Goal: Find specific page/section: Find specific page/section

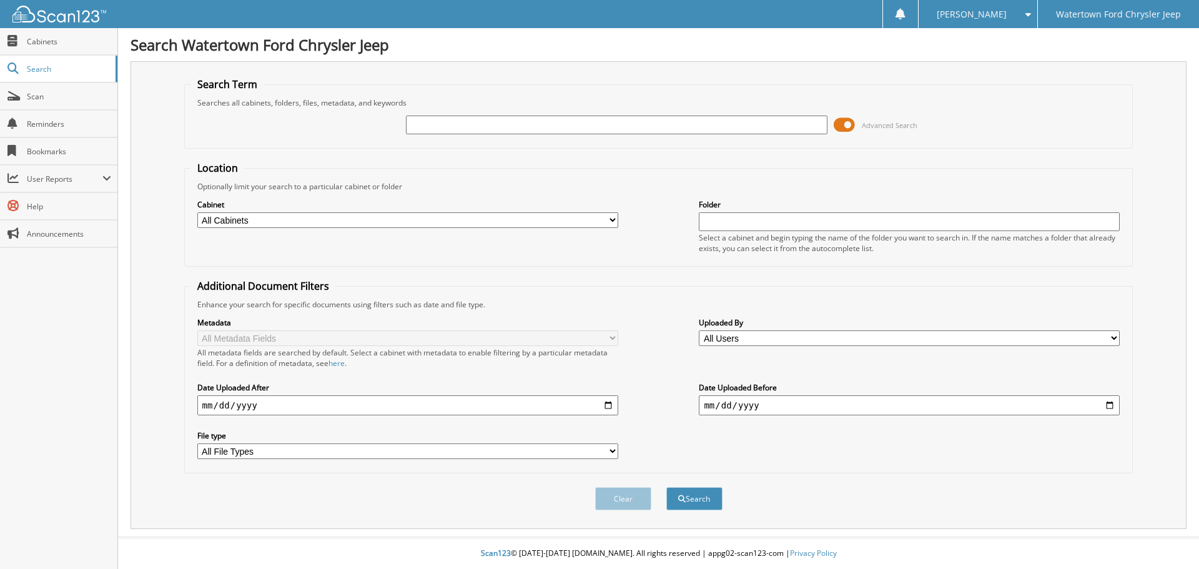
click at [842, 128] on span at bounding box center [844, 125] width 21 height 19
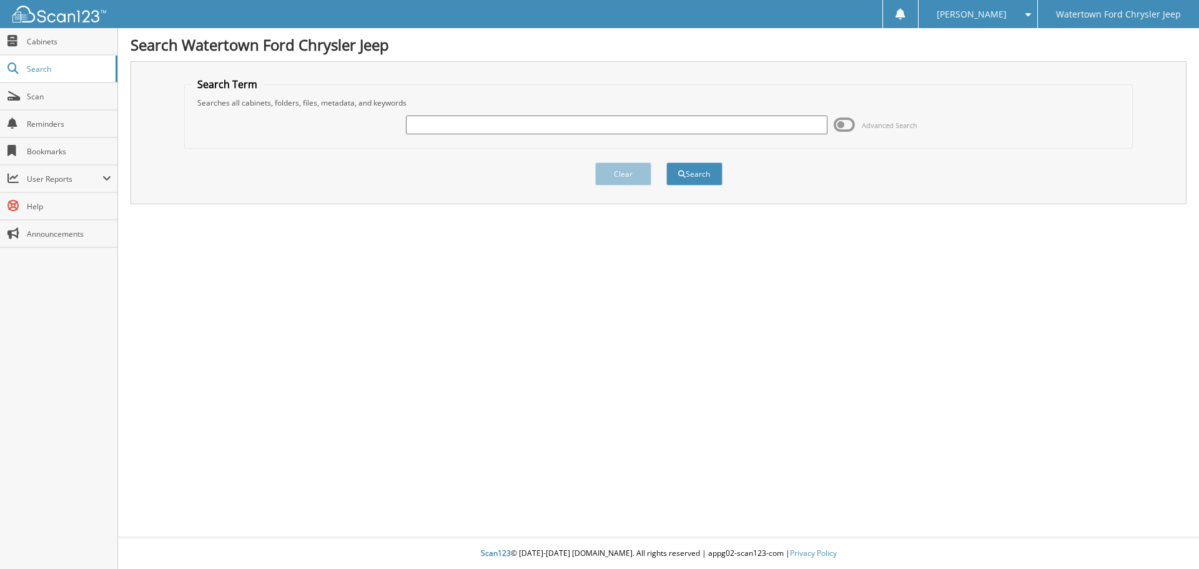
click at [643, 136] on div "Advanced Search" at bounding box center [658, 125] width 935 height 34
click at [643, 131] on input "text" at bounding box center [616, 125] width 421 height 19
type input "A5403"
click at [666, 162] on button "Search" at bounding box center [694, 173] width 56 height 23
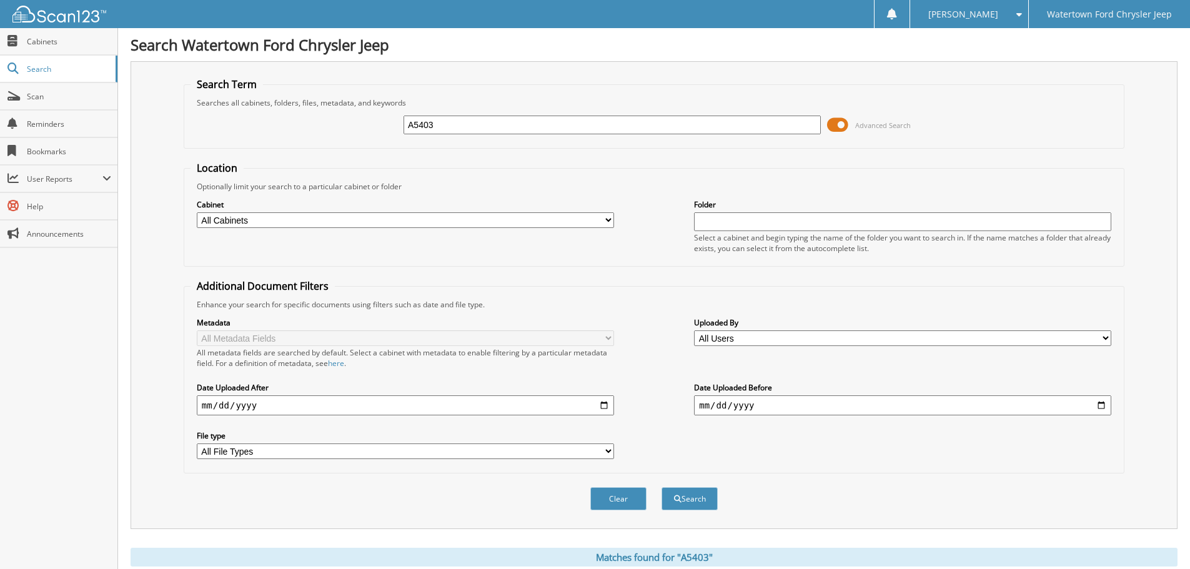
click at [839, 127] on span at bounding box center [837, 125] width 21 height 19
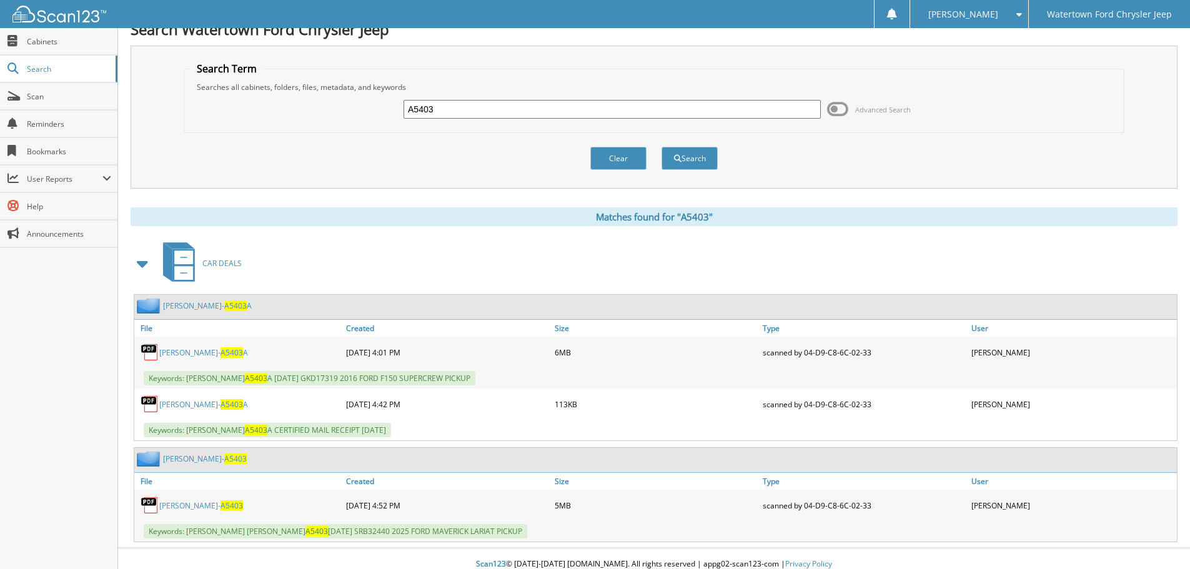
scroll to position [26, 0]
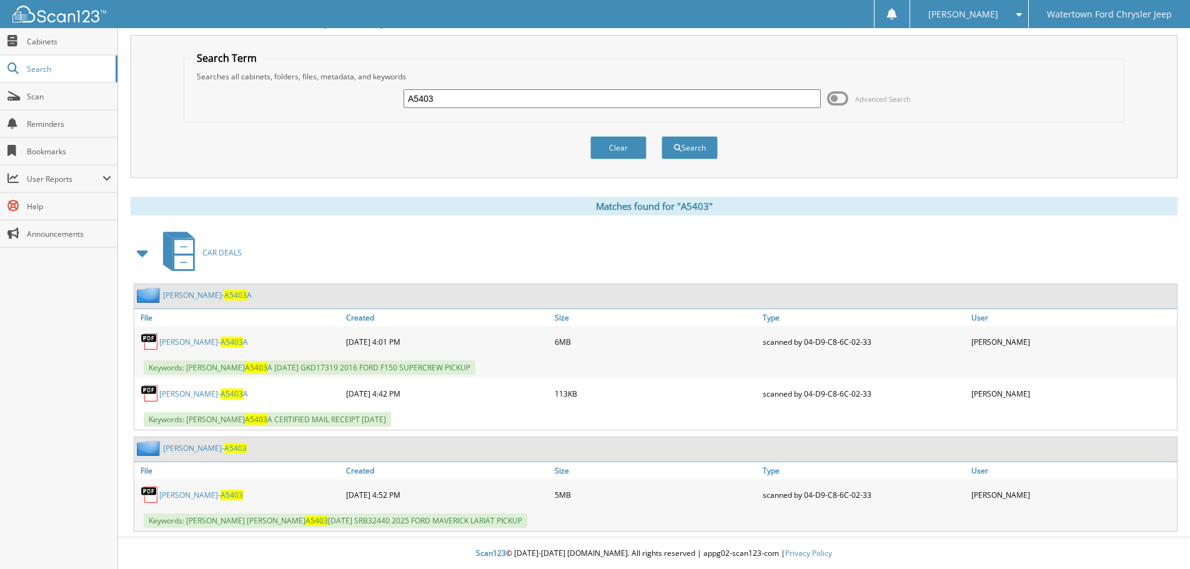
click at [220, 390] on span "A5403" at bounding box center [231, 393] width 22 height 11
click at [184, 494] on link "SWANSON- A5403" at bounding box center [201, 495] width 84 height 11
drag, startPoint x: 643, startPoint y: 105, endPoint x: -42, endPoint y: 141, distance: 686.6
click at [0, 141] on html "Laci O. Settings Logout Watertown Ford Chrysler Jeep Close Cabinets Search Scan" at bounding box center [595, 271] width 1190 height 595
type input "R5150"
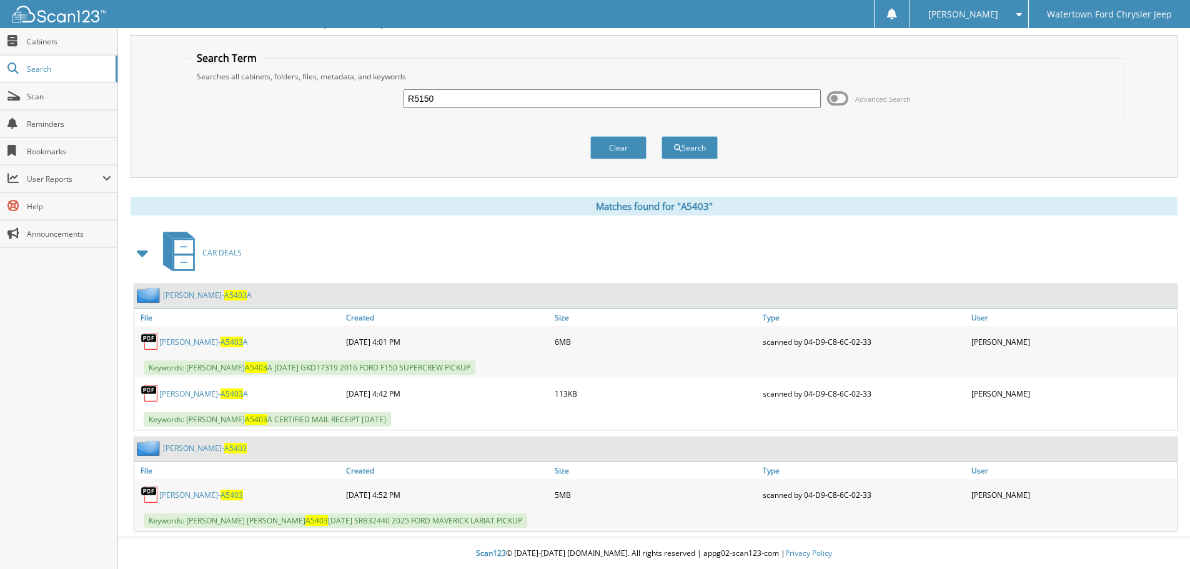
click at [661, 136] on button "Search" at bounding box center [689, 147] width 56 height 23
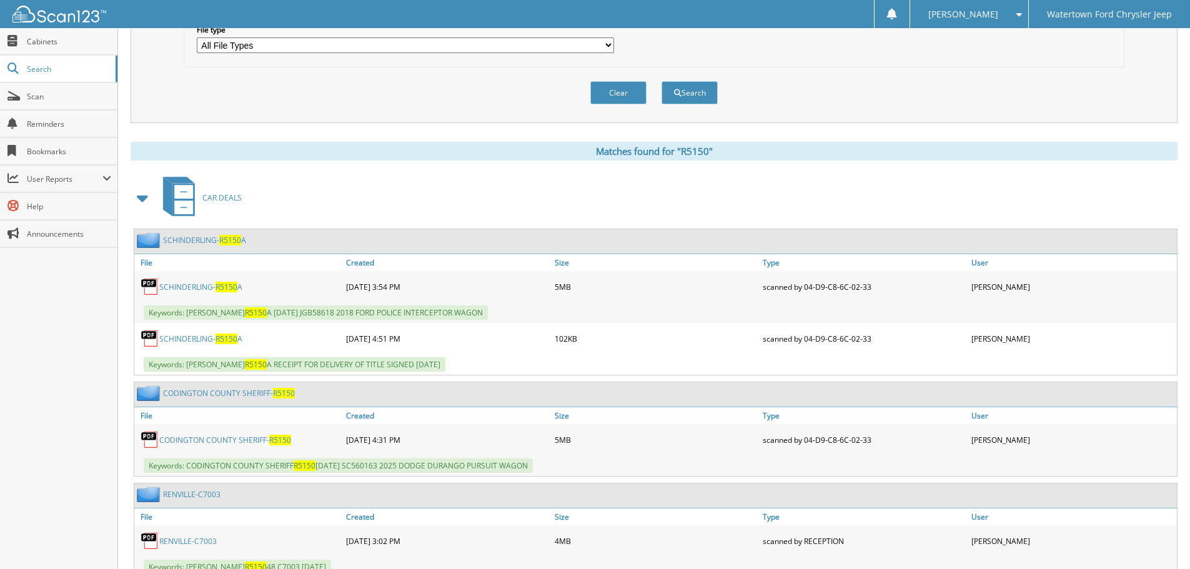
scroll to position [437, 0]
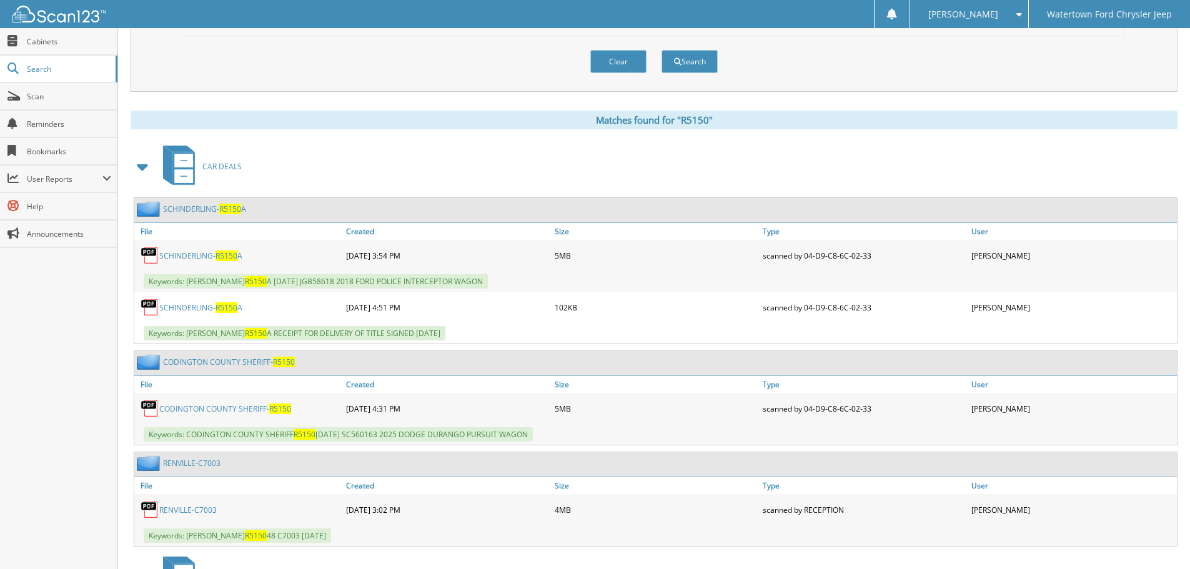
click at [241, 414] on link "CODINGTON COUNTY SHERIFF- R5150" at bounding box center [225, 408] width 132 height 11
